Goal: Task Accomplishment & Management: Complete application form

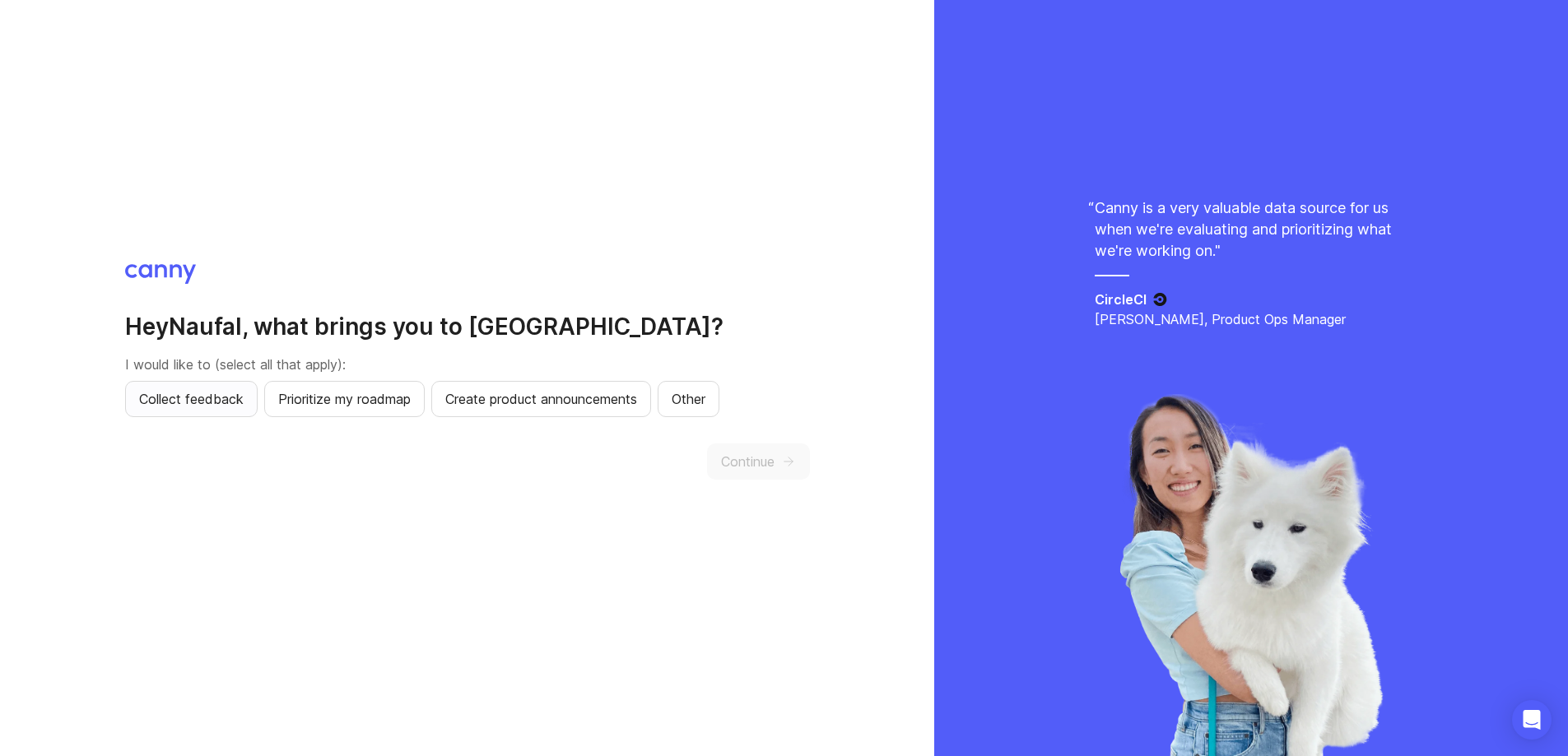
click at [206, 399] on span "Collect feedback" at bounding box center [191, 399] width 105 height 19
click at [367, 399] on span "Prioritize my roadmap" at bounding box center [344, 399] width 132 height 19
click at [771, 465] on span "Continue" at bounding box center [748, 461] width 54 height 19
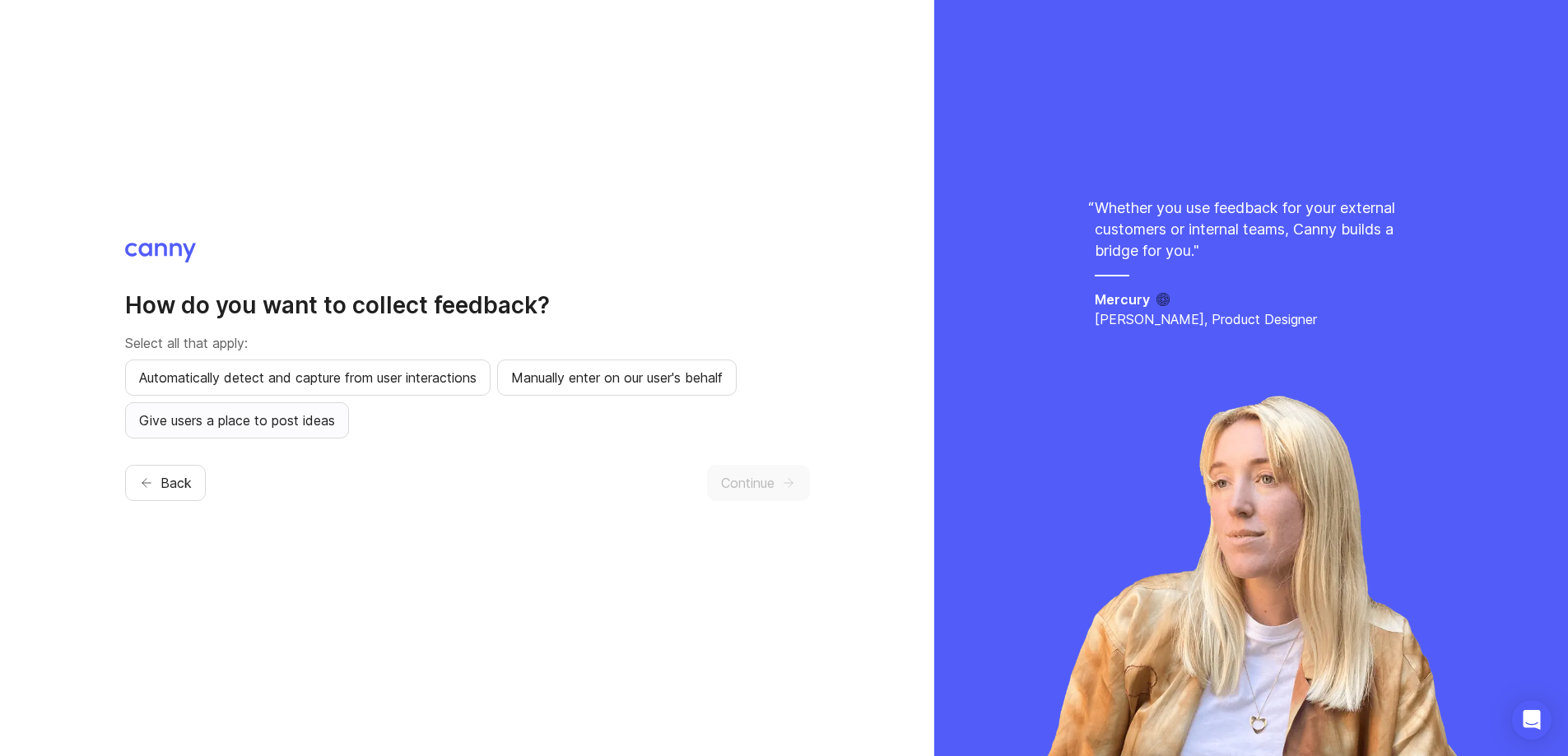
click at [311, 424] on span "Give users a place to post ideas" at bounding box center [237, 420] width 196 height 19
click at [758, 491] on span "Continue" at bounding box center [748, 482] width 54 height 19
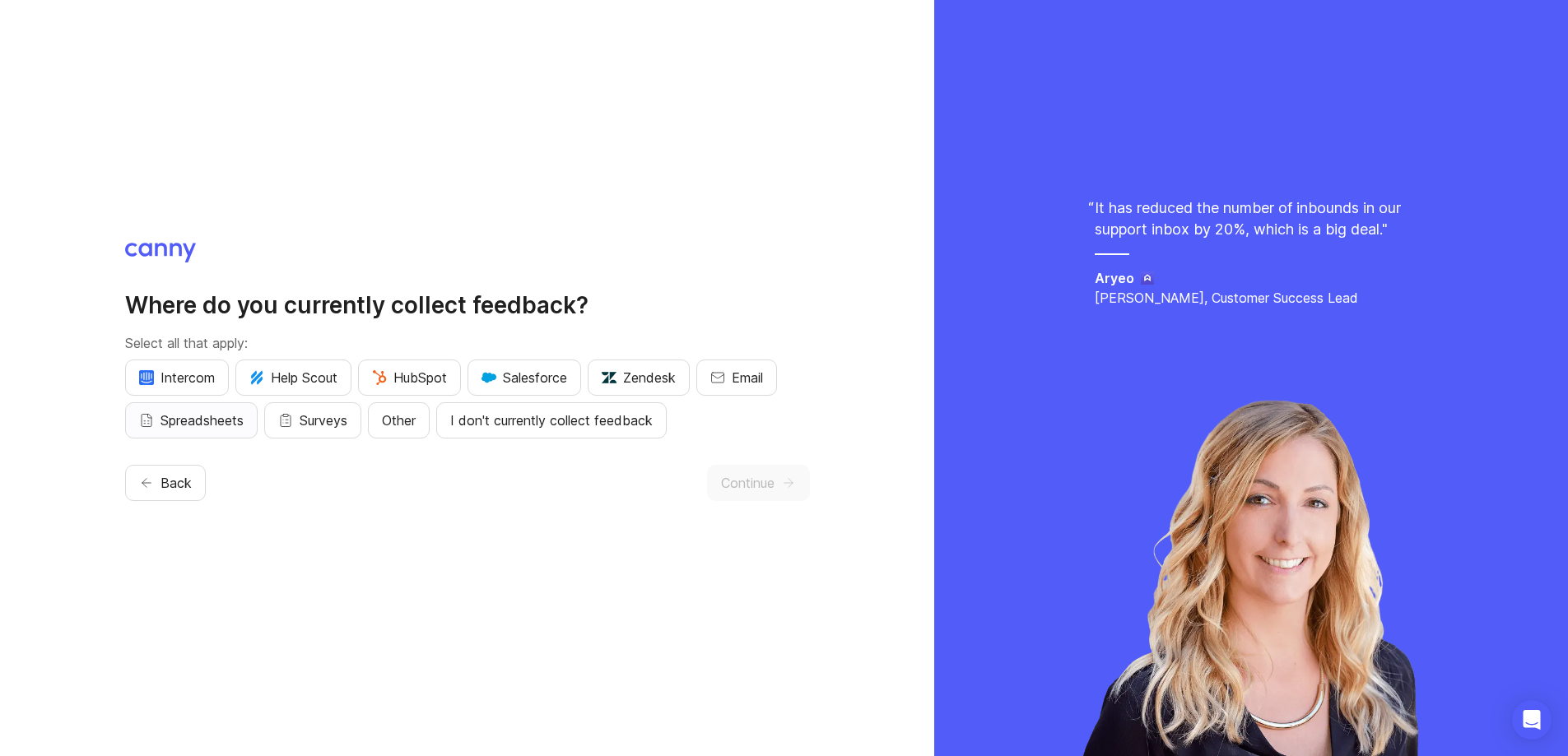
click at [218, 424] on span "Spreadsheets" at bounding box center [202, 420] width 83 height 19
click at [723, 477] on span "Continue" at bounding box center [748, 482] width 54 height 19
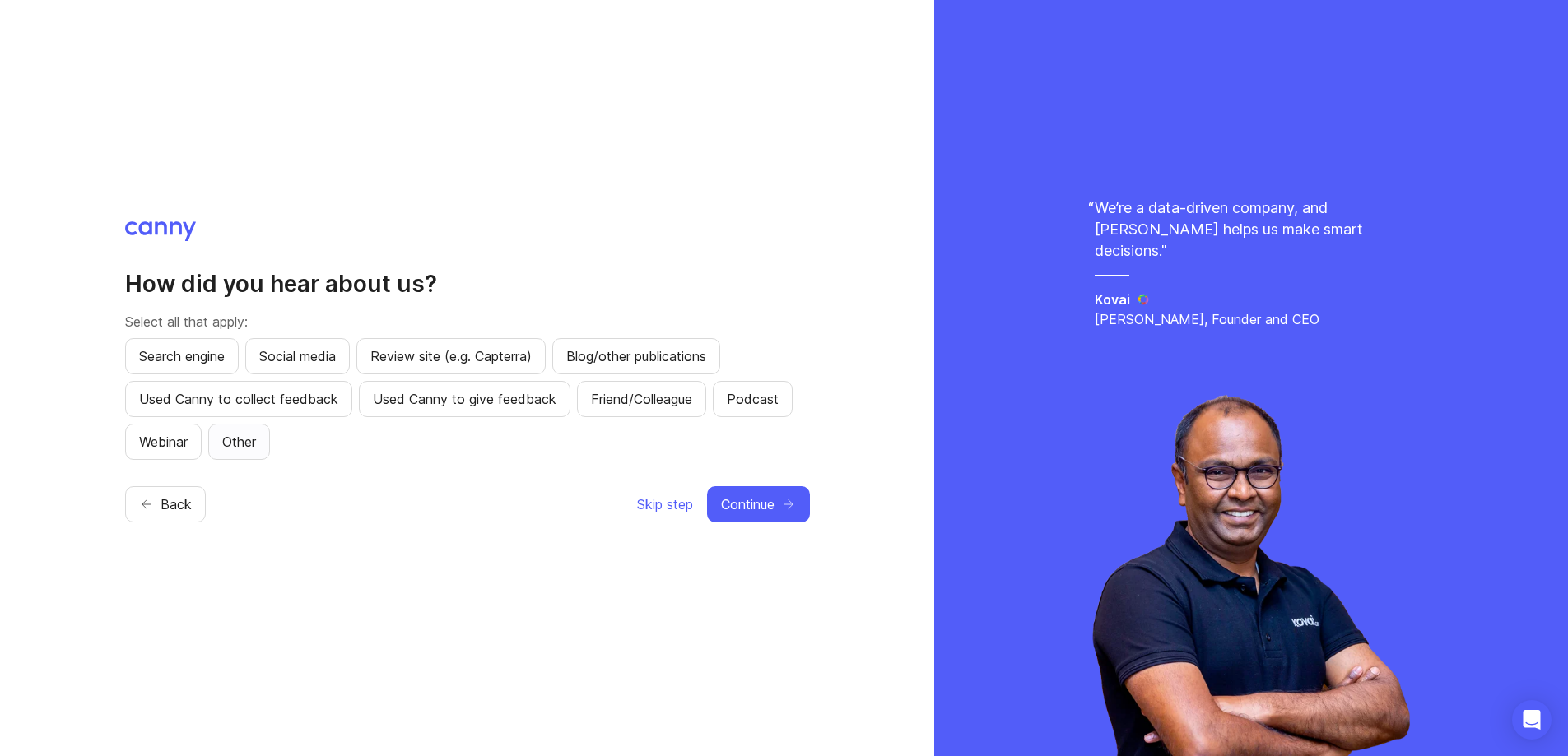
click at [244, 437] on span "Other" at bounding box center [239, 441] width 33 height 19
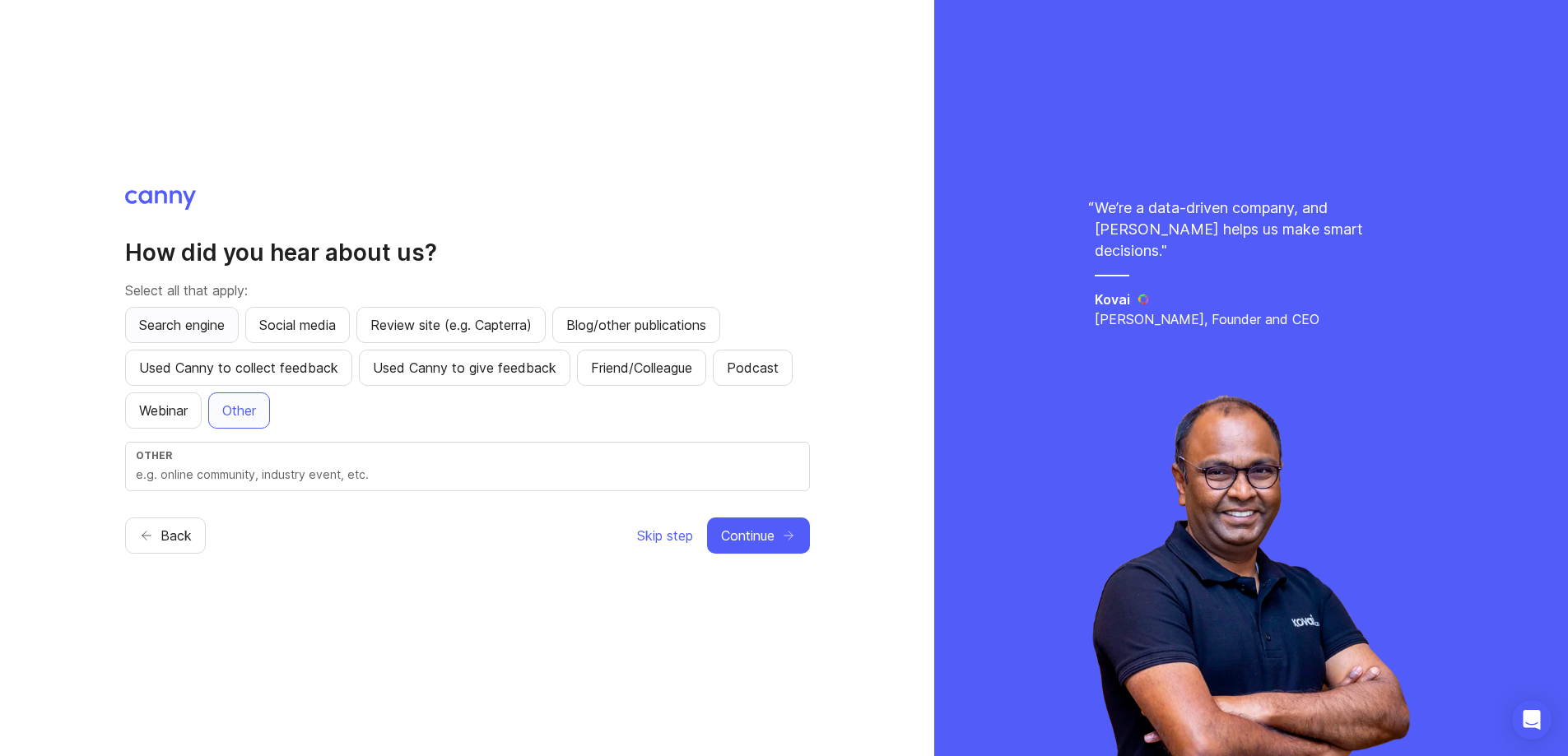
click at [203, 328] on span "Search engine" at bounding box center [181, 325] width 86 height 19
click at [252, 410] on span "Other" at bounding box center [239, 410] width 33 height 19
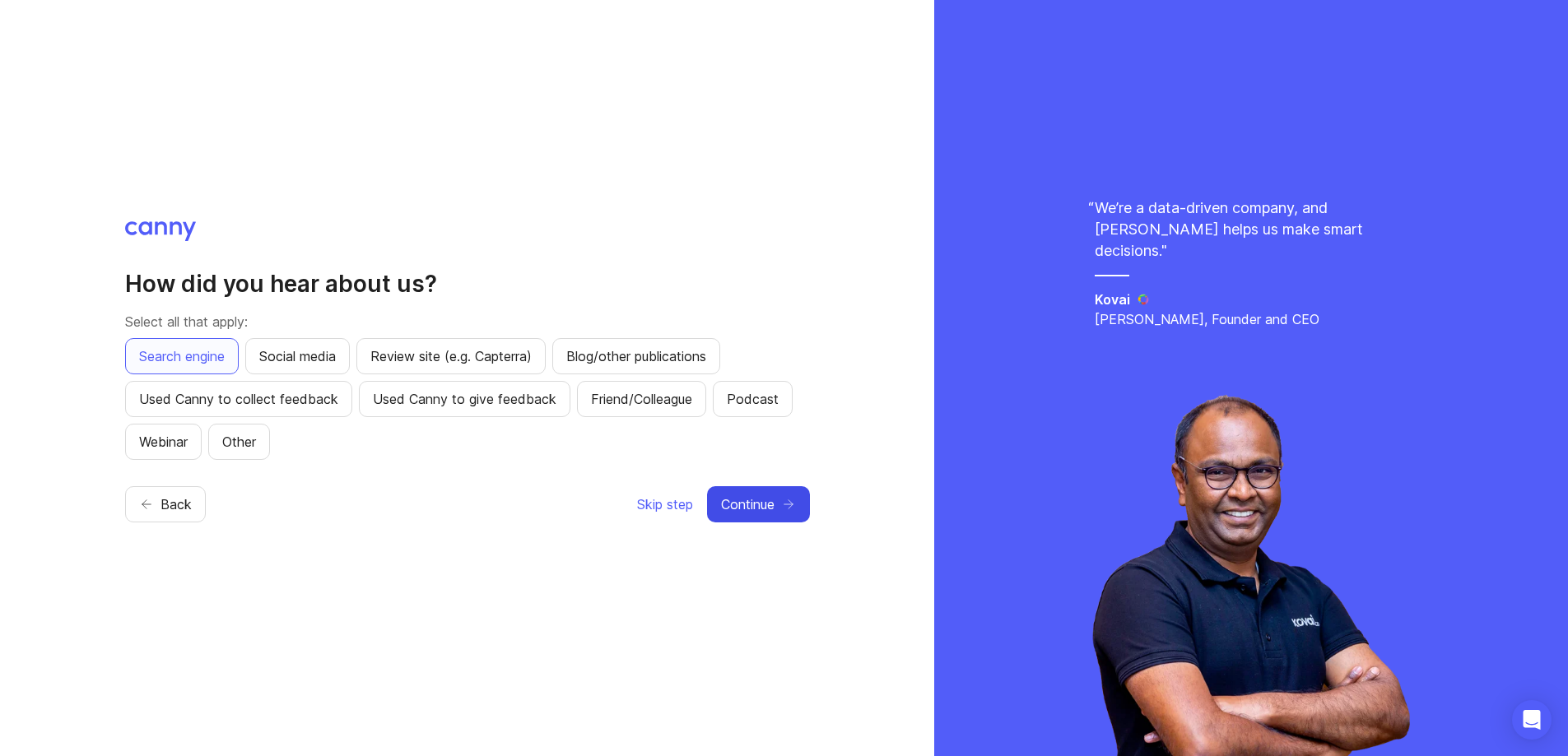
click at [771, 507] on span "Continue" at bounding box center [748, 504] width 54 height 19
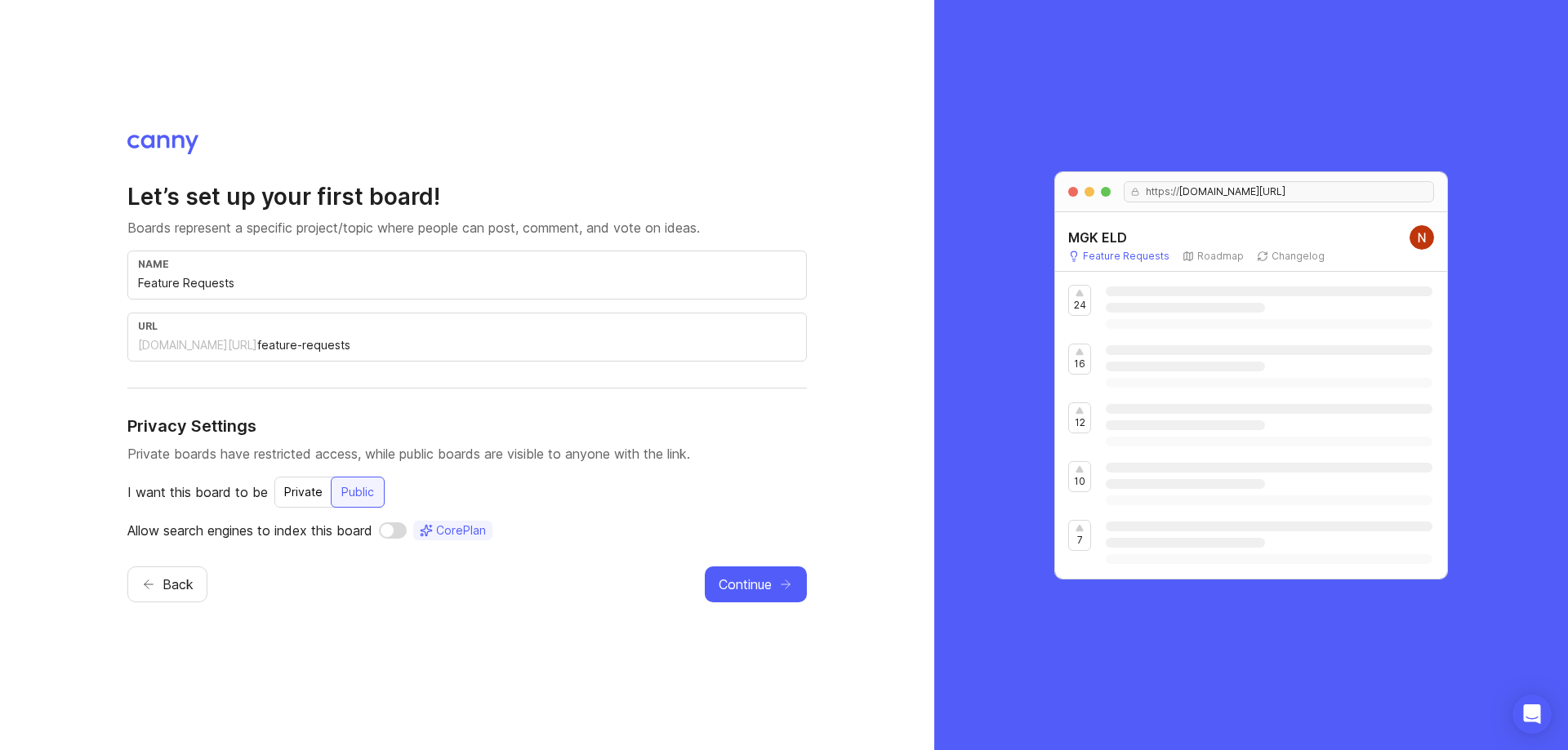
click at [297, 488] on div "Private" at bounding box center [303, 492] width 58 height 29
click at [238, 280] on input "Feature Requests" at bounding box center [466, 284] width 658 height 18
type input "Feature Request"
type input "feature-request"
type input "Feature Reques"
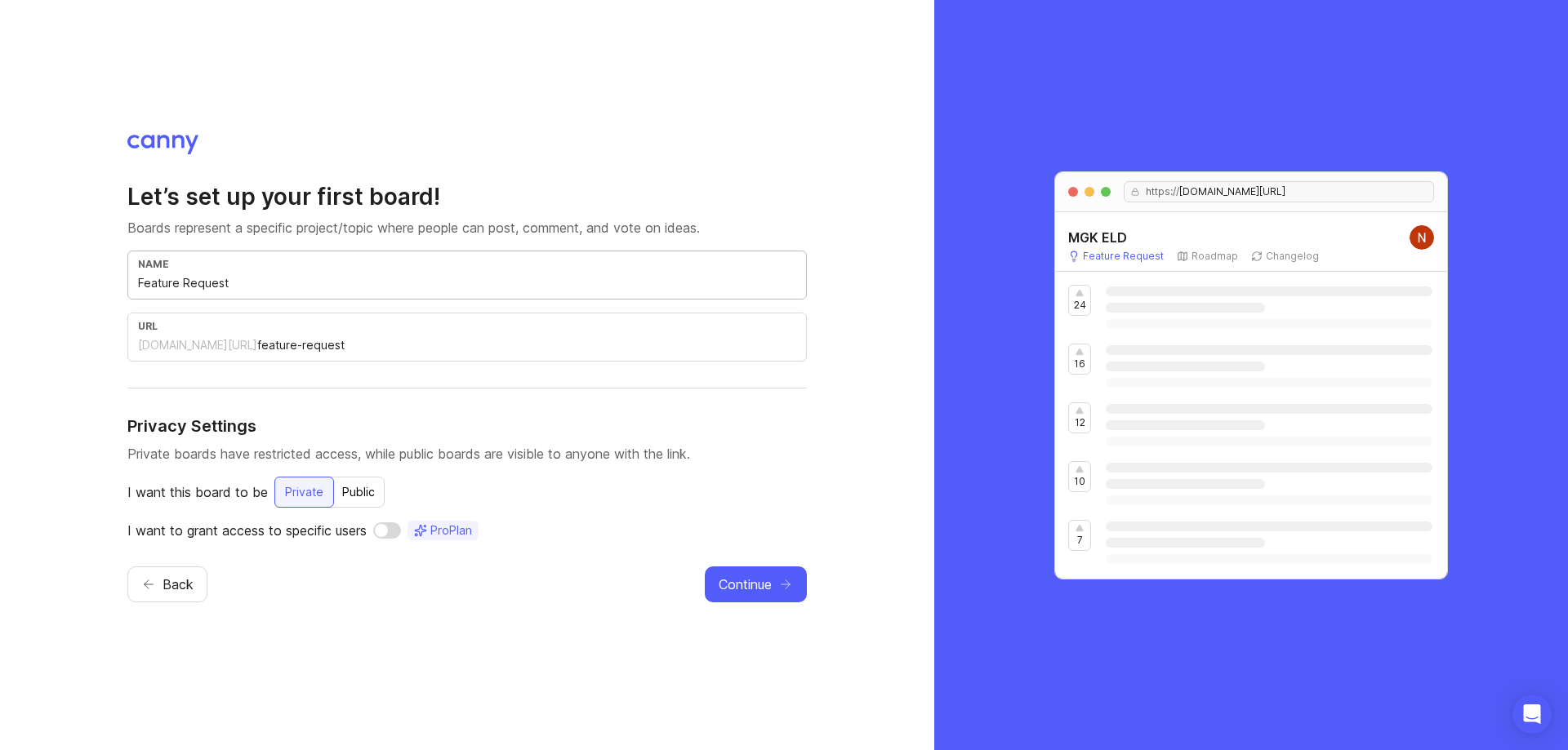
type input "feature-reques"
type input "Feature Reque"
type input "feature-reque"
type input "Feature Requ"
type input "feature-requ"
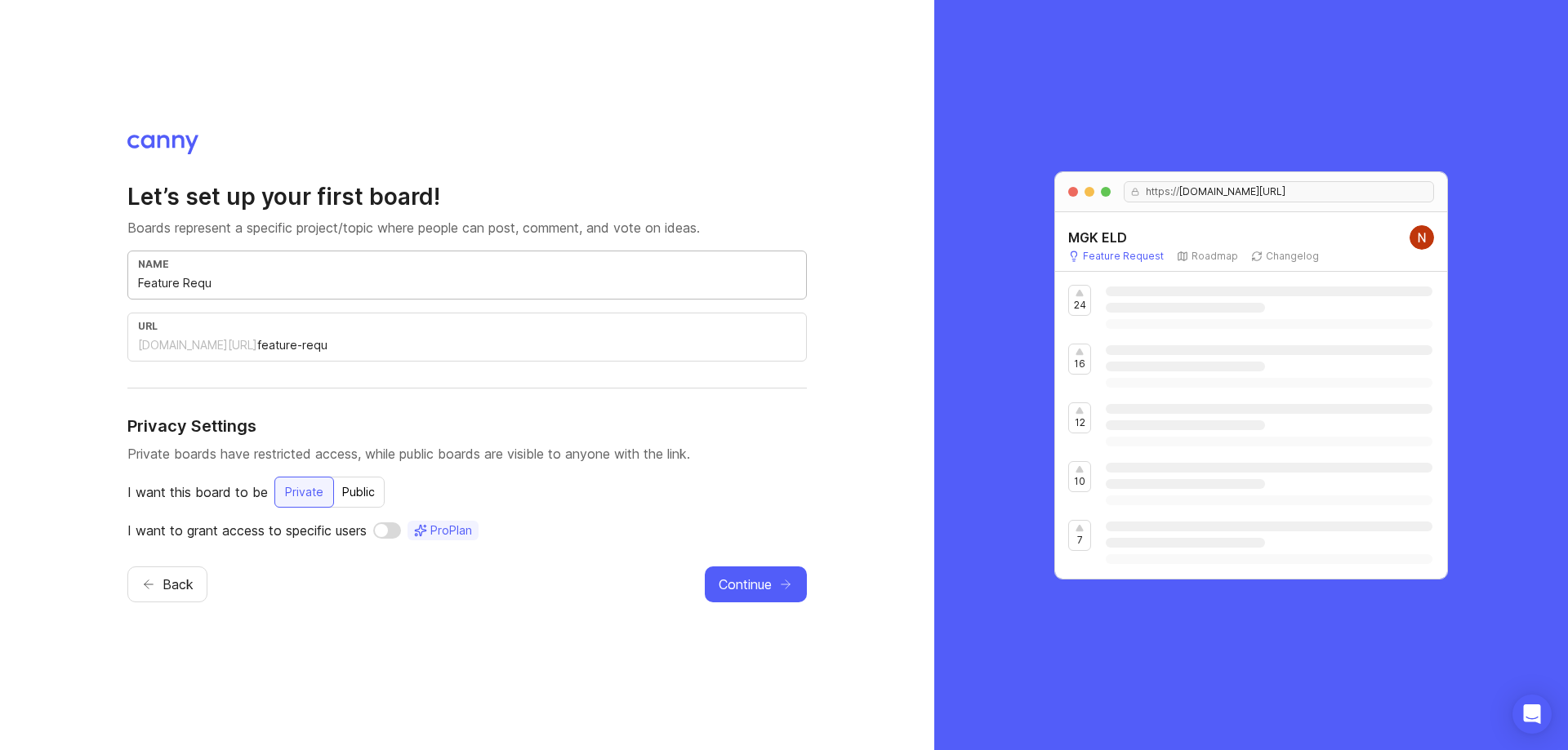
type input "Feature Req"
type input "feature-req"
type input "Feature Re"
type input "feature-re"
type input "Feature R"
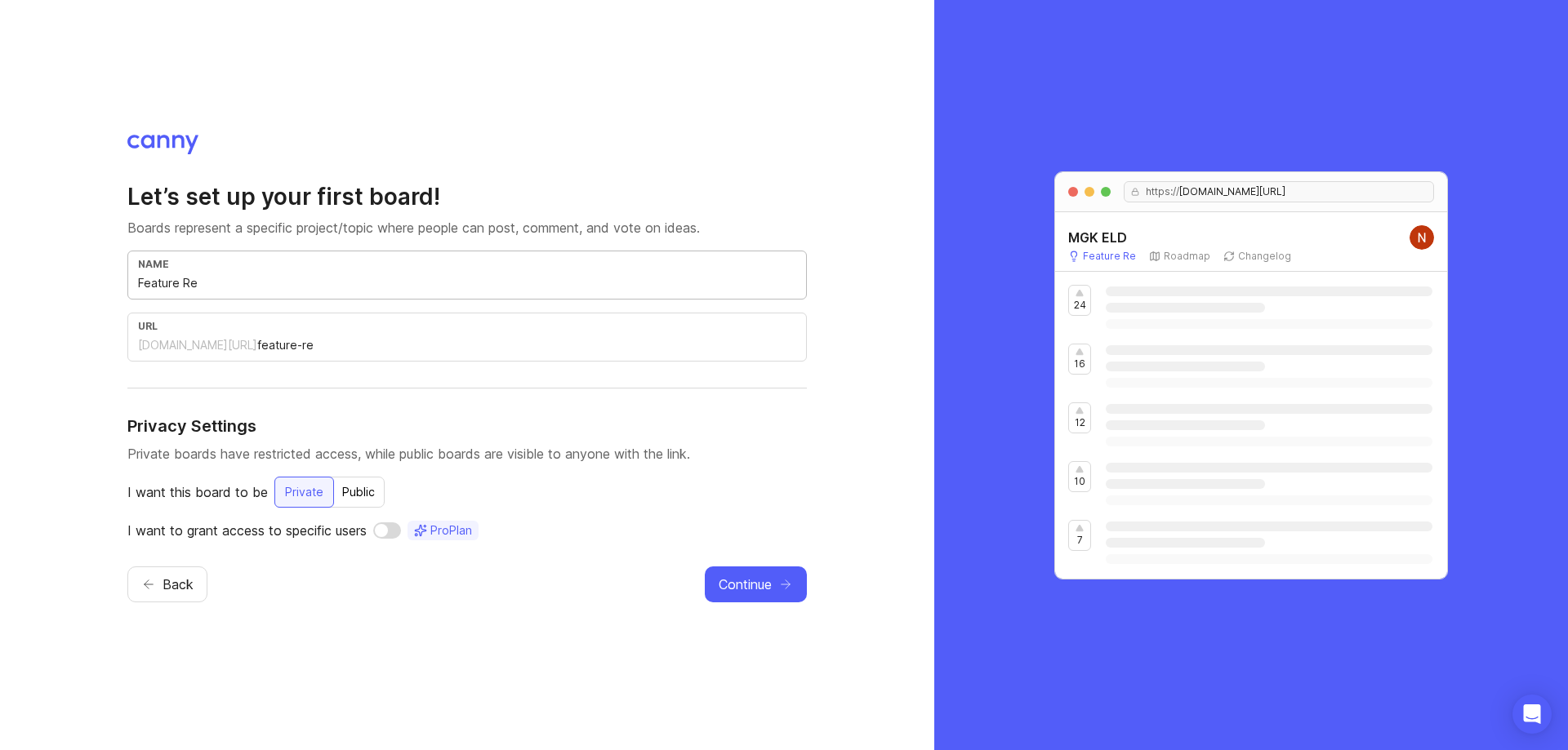
type input "feature-r"
type input "Feature"
type input "feature"
type input "Featur"
type input "featur"
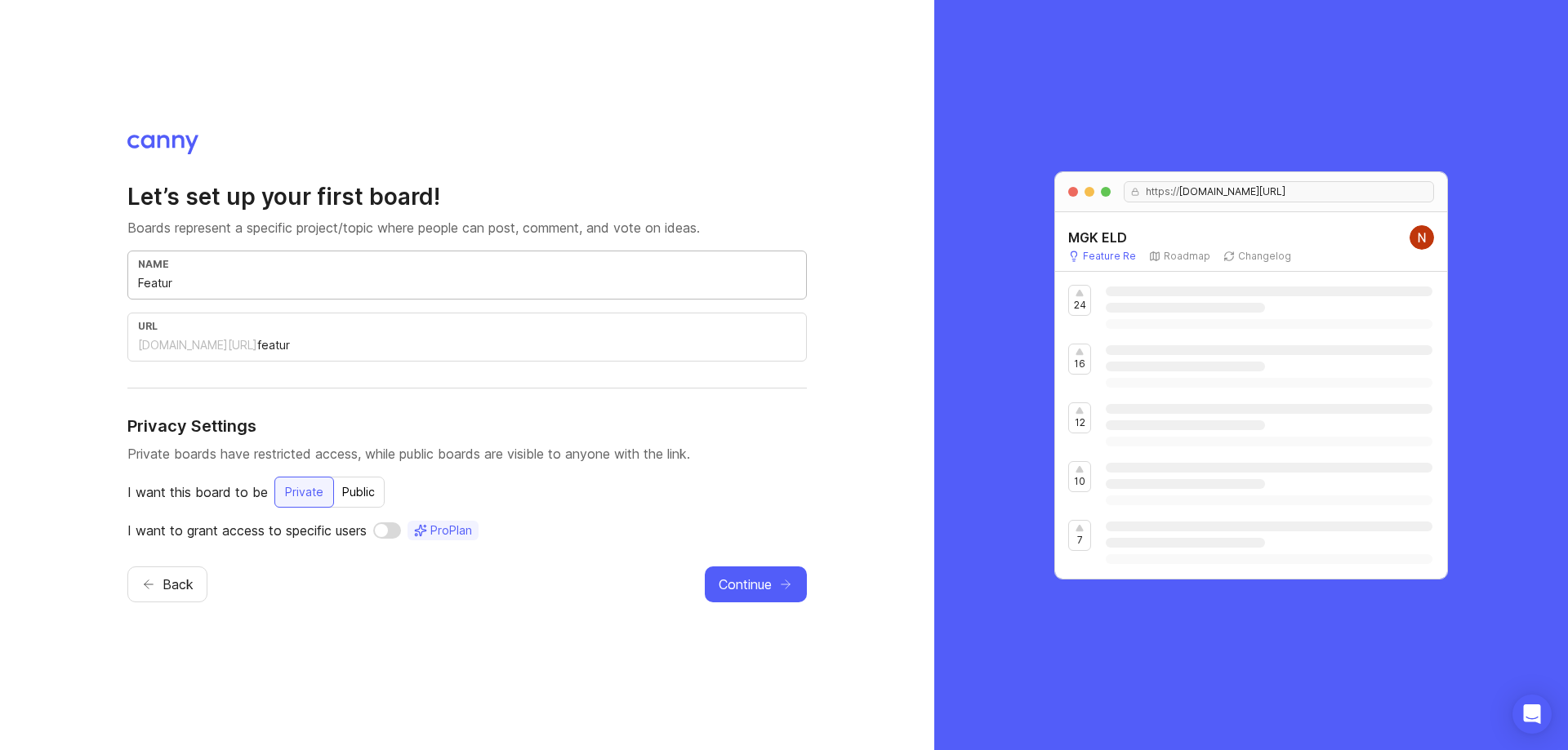
type input "Featu"
type input "featu"
type input "Feat"
type input "feat"
type input "Fea"
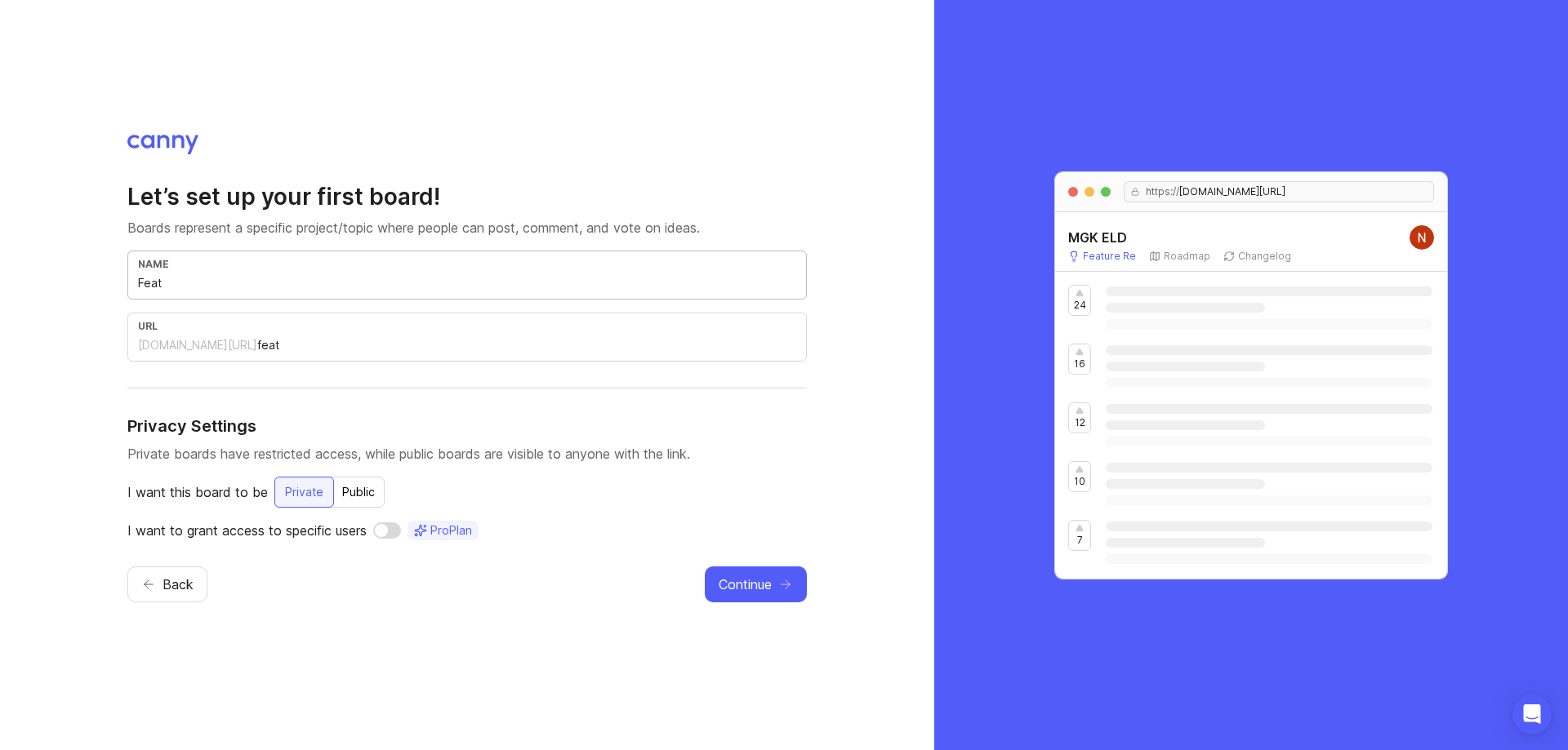
type input "fea"
type input "Fe"
type input "fe"
type input "F"
type input "f"
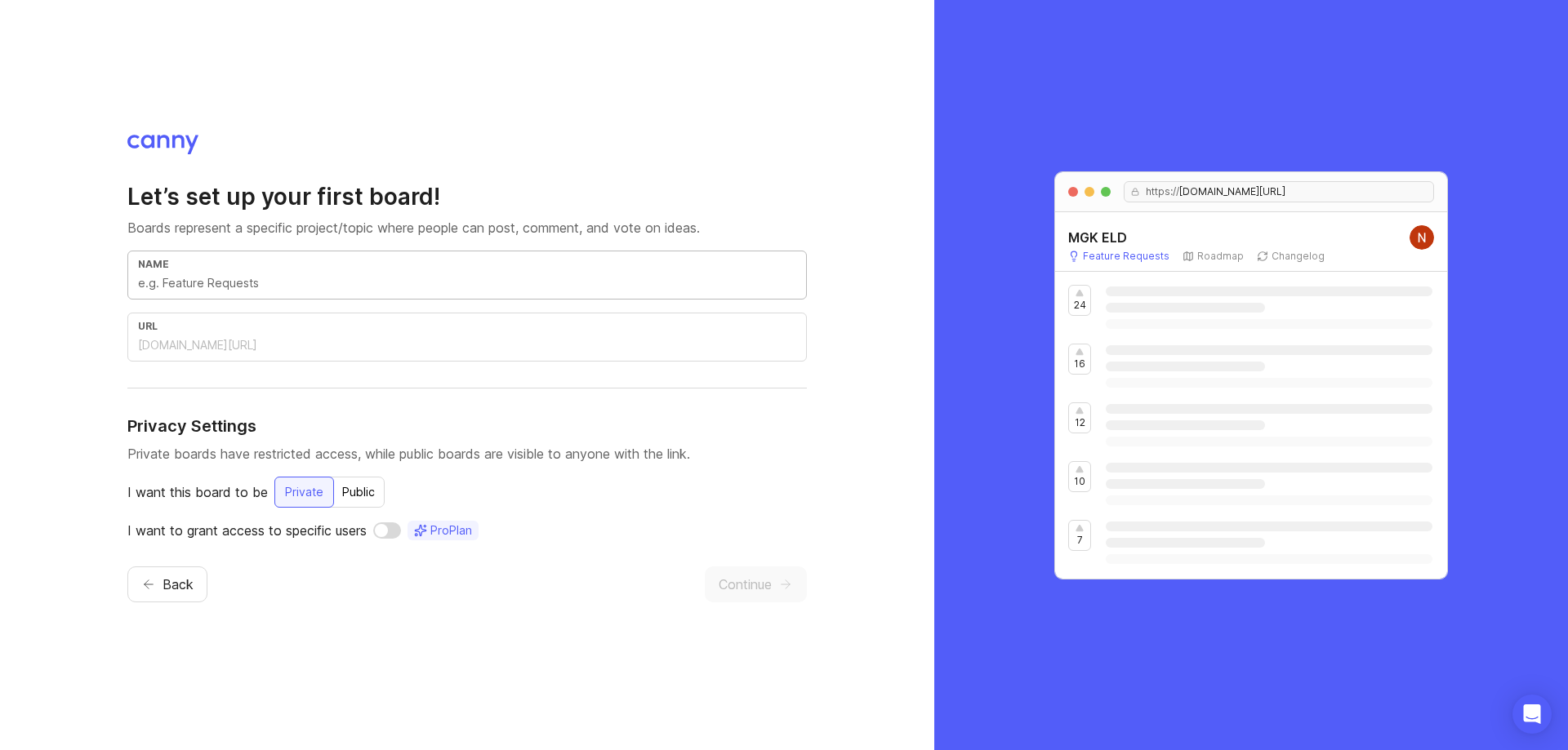
type input "W"
type input "w"
type input "We"
type input "we"
type input "Web"
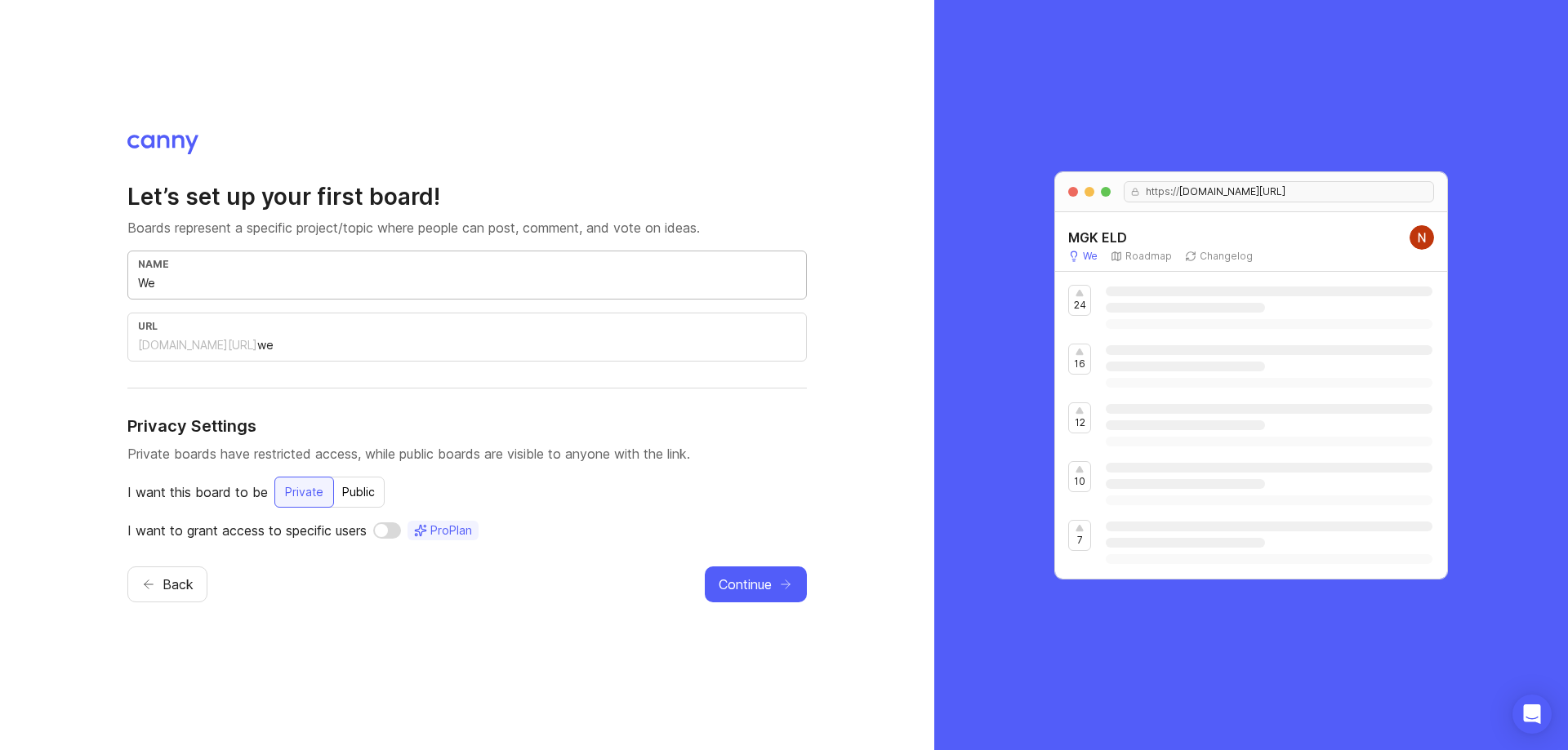
type input "web"
type input "Web A"
type input "web-a"
type input "Web Ap"
type input "web-ap"
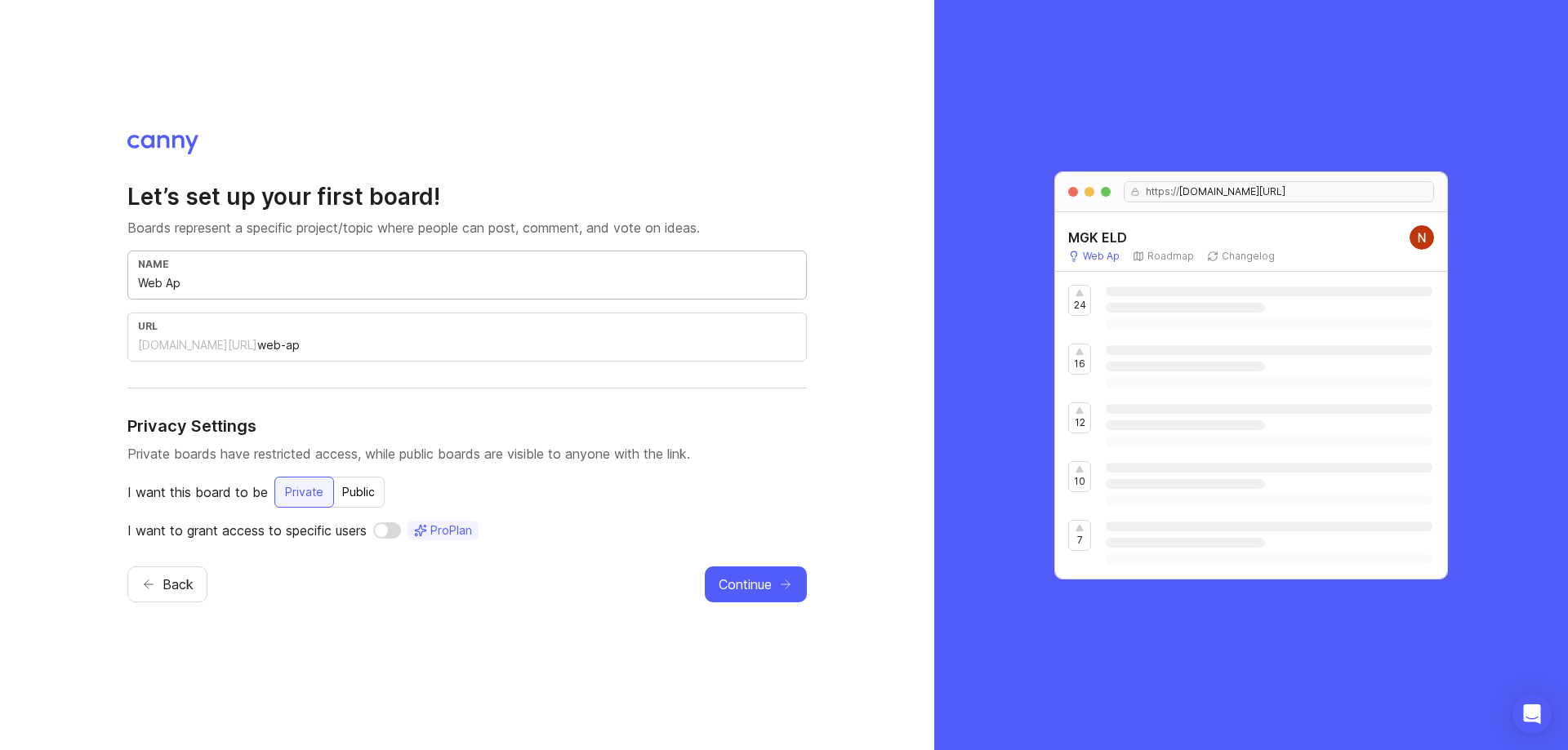
type input "Web App"
type input "web-app"
type input "Web App"
click at [742, 593] on span "Continue" at bounding box center [745, 584] width 53 height 19
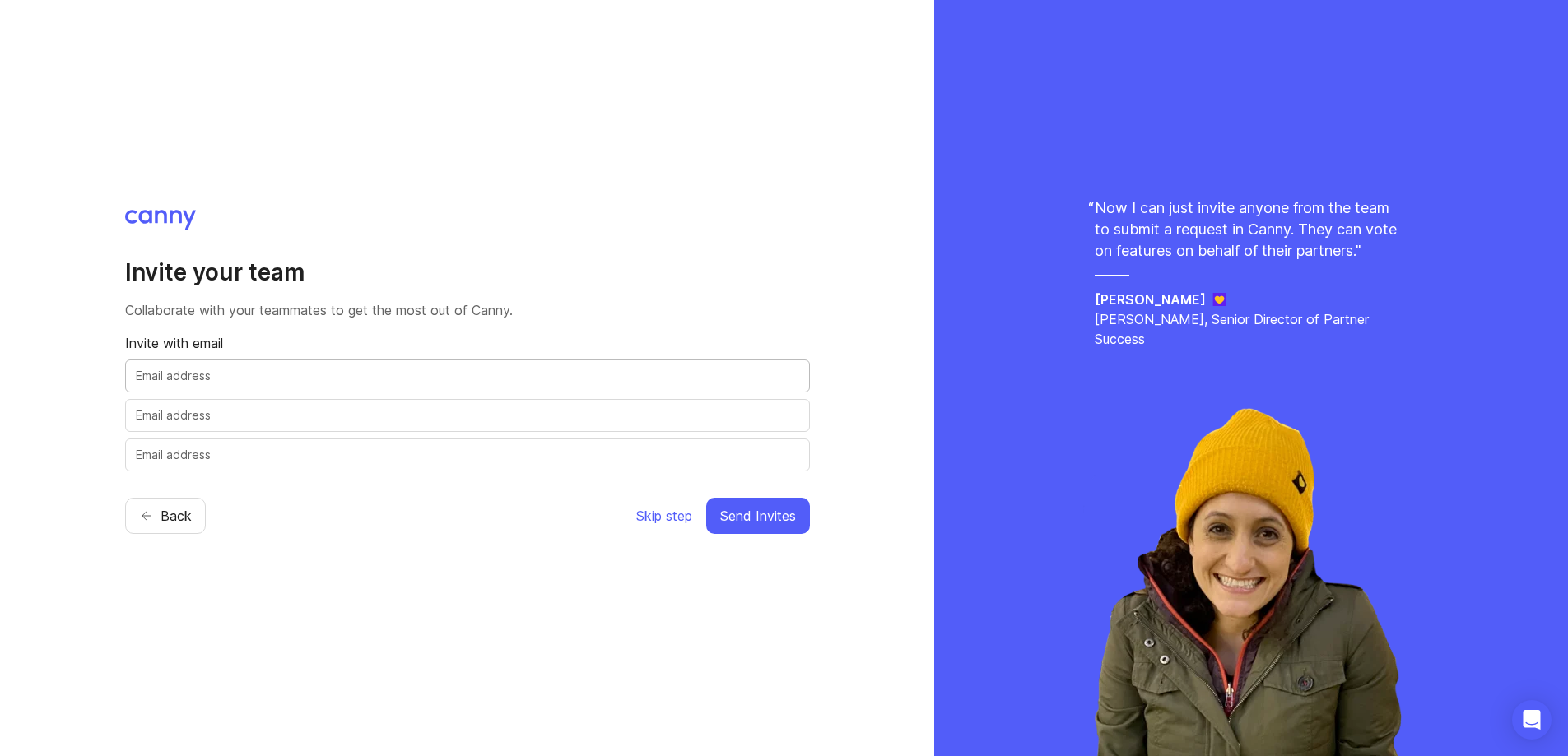
click at [193, 372] on input "text" at bounding box center [467, 377] width 664 height 19
type input "shergashe"
click at [659, 506] on span "Skip step" at bounding box center [665, 515] width 56 height 19
